Goal: Information Seeking & Learning: Learn about a topic

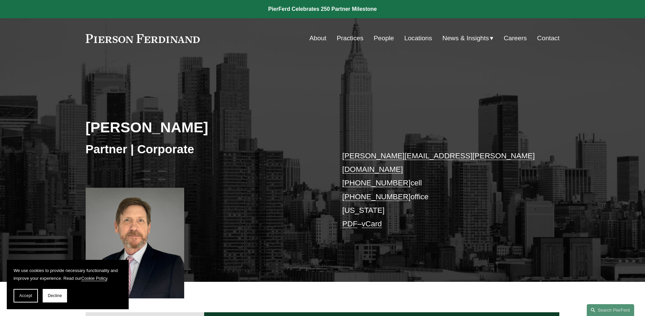
click at [509, 134] on div "Gregory McKenzie Partner | Corporate gregory.mckenzie@pierferd.com +1.646.243.0…" at bounding box center [322, 180] width 645 height 204
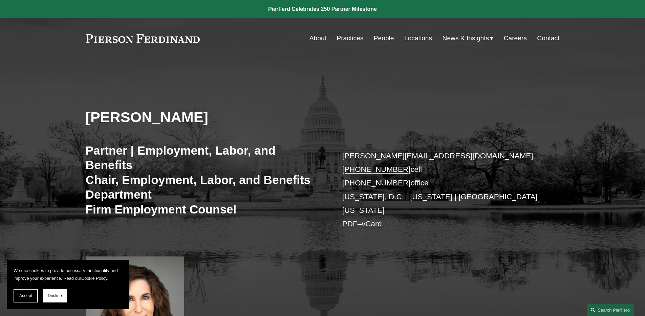
scroll to position [8, 0]
